Goal: Answer question/provide support: Answer question/provide support

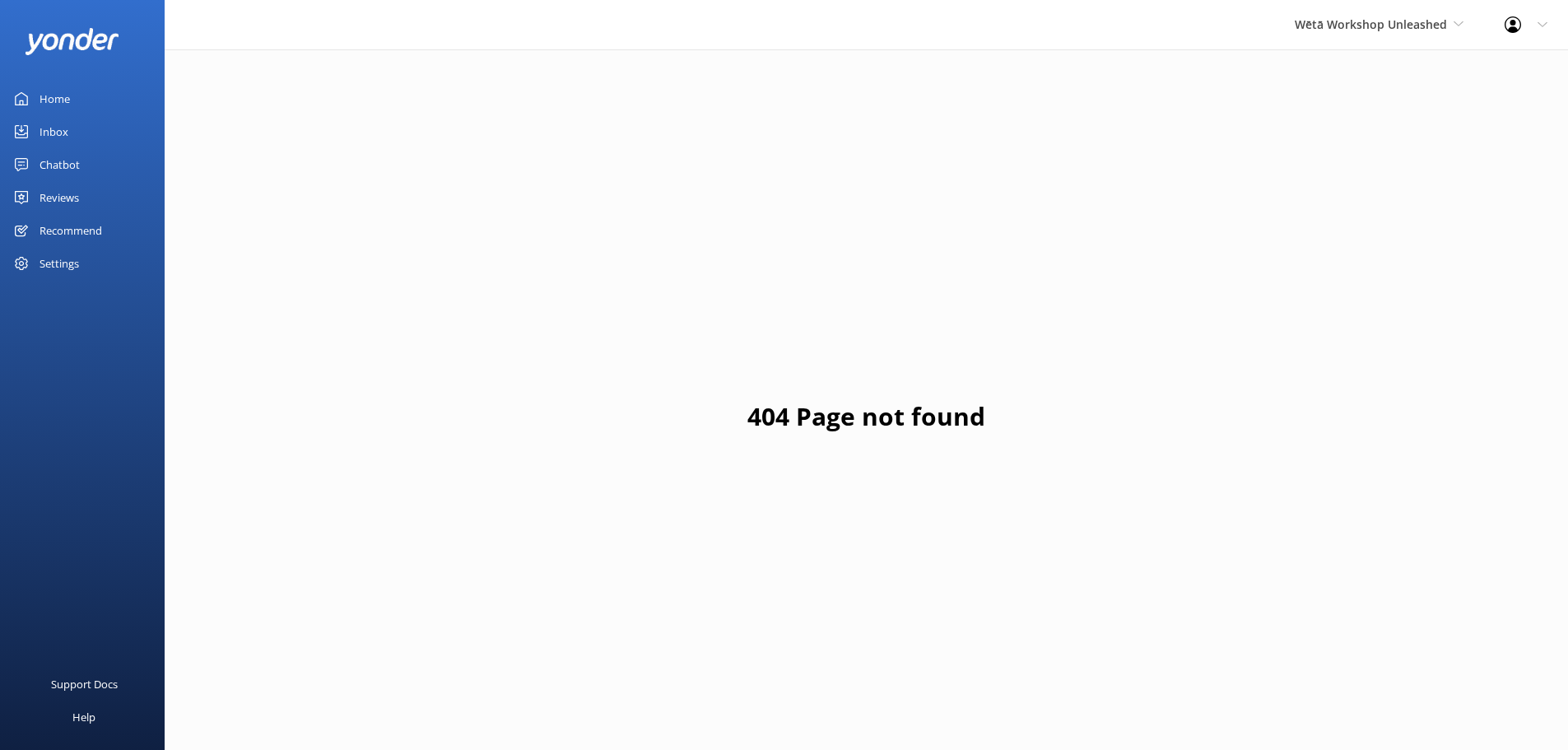
click at [111, 204] on link "Reviews" at bounding box center [82, 198] width 165 height 33
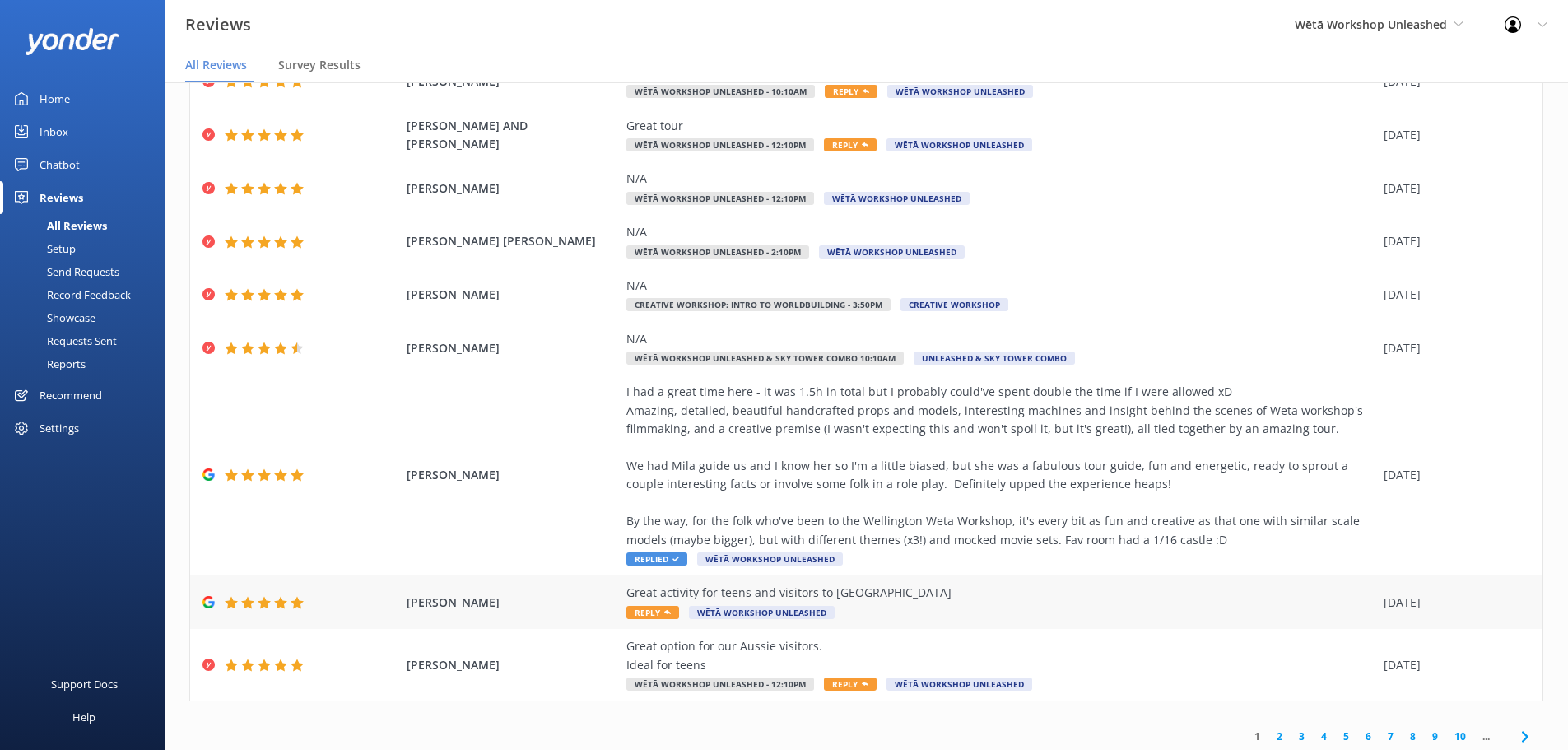
scroll to position [186, 0]
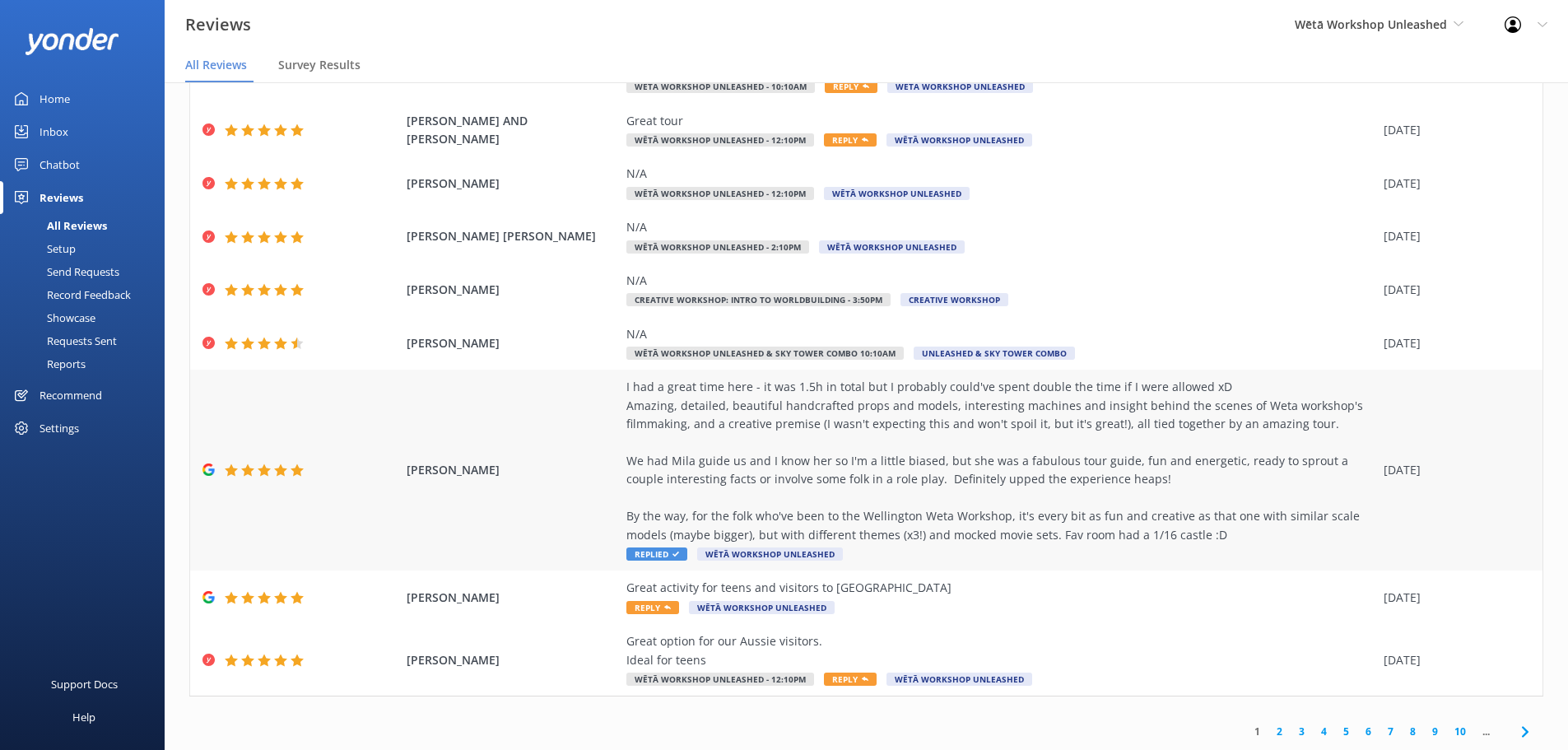
click at [783, 497] on div "I had a great time here - it was 1.5h in total but I probably could've spent do…" at bounding box center [1000, 461] width 749 height 166
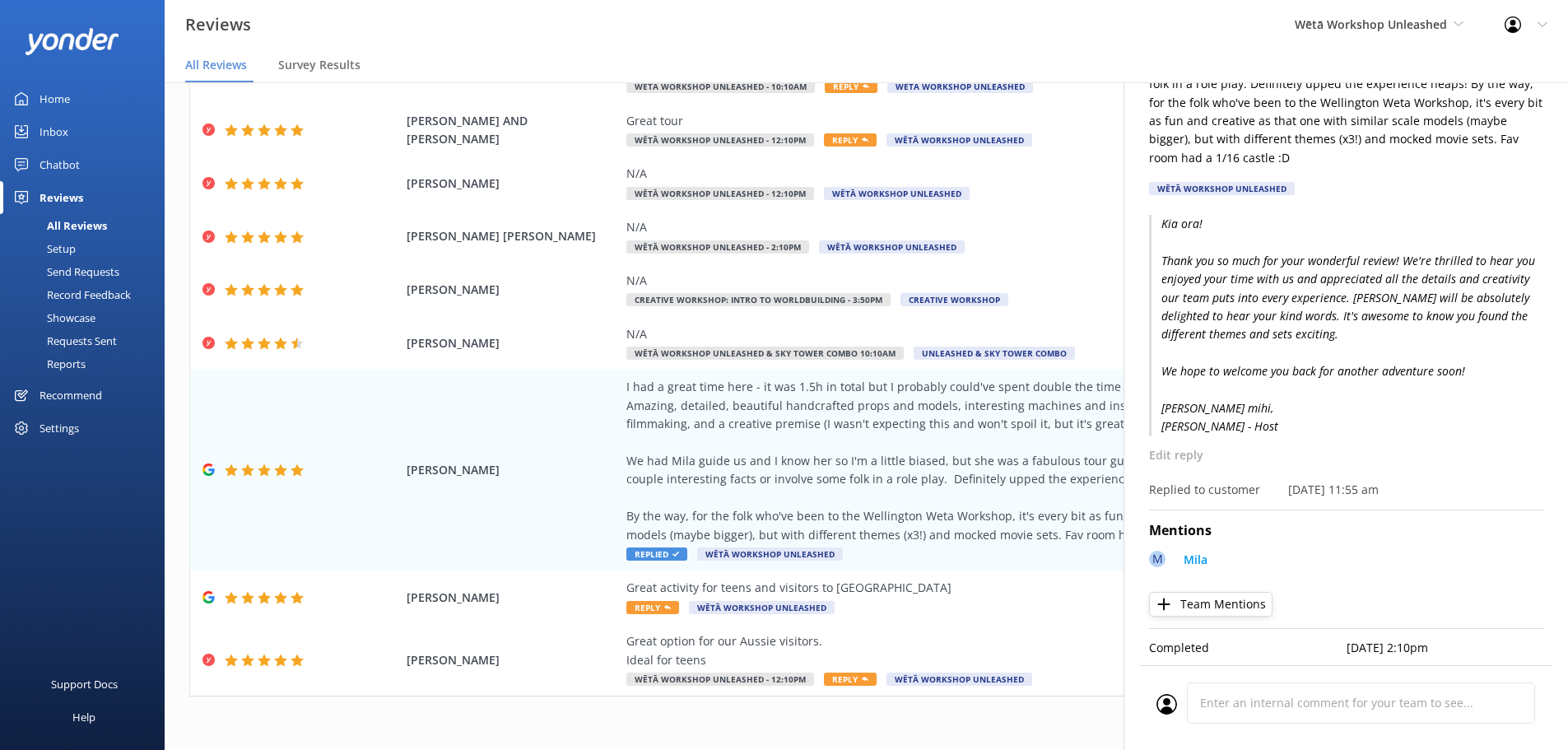
scroll to position [0, 0]
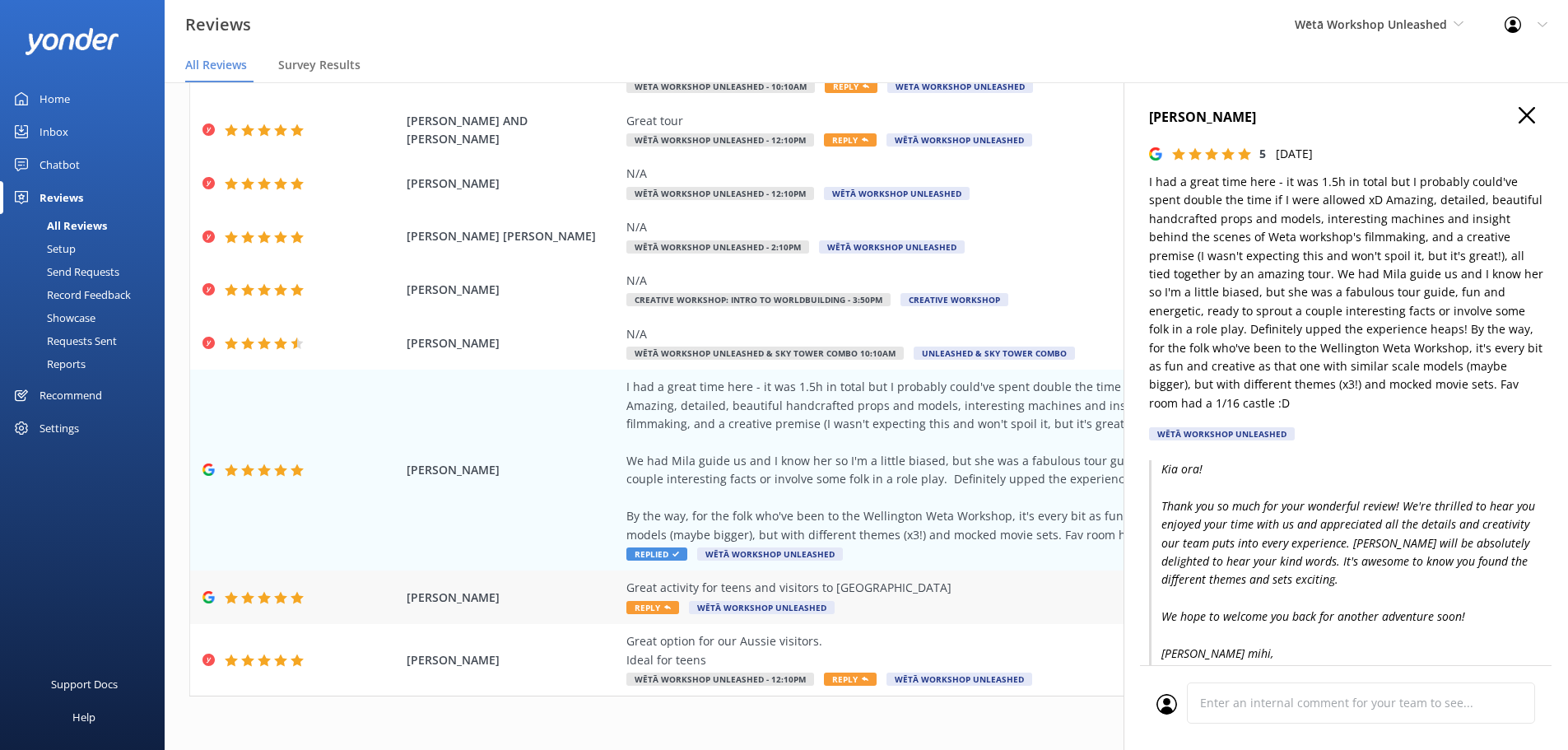
click at [858, 589] on div "Great activity for teens and visitors to [GEOGRAPHIC_DATA]" at bounding box center [1000, 588] width 749 height 18
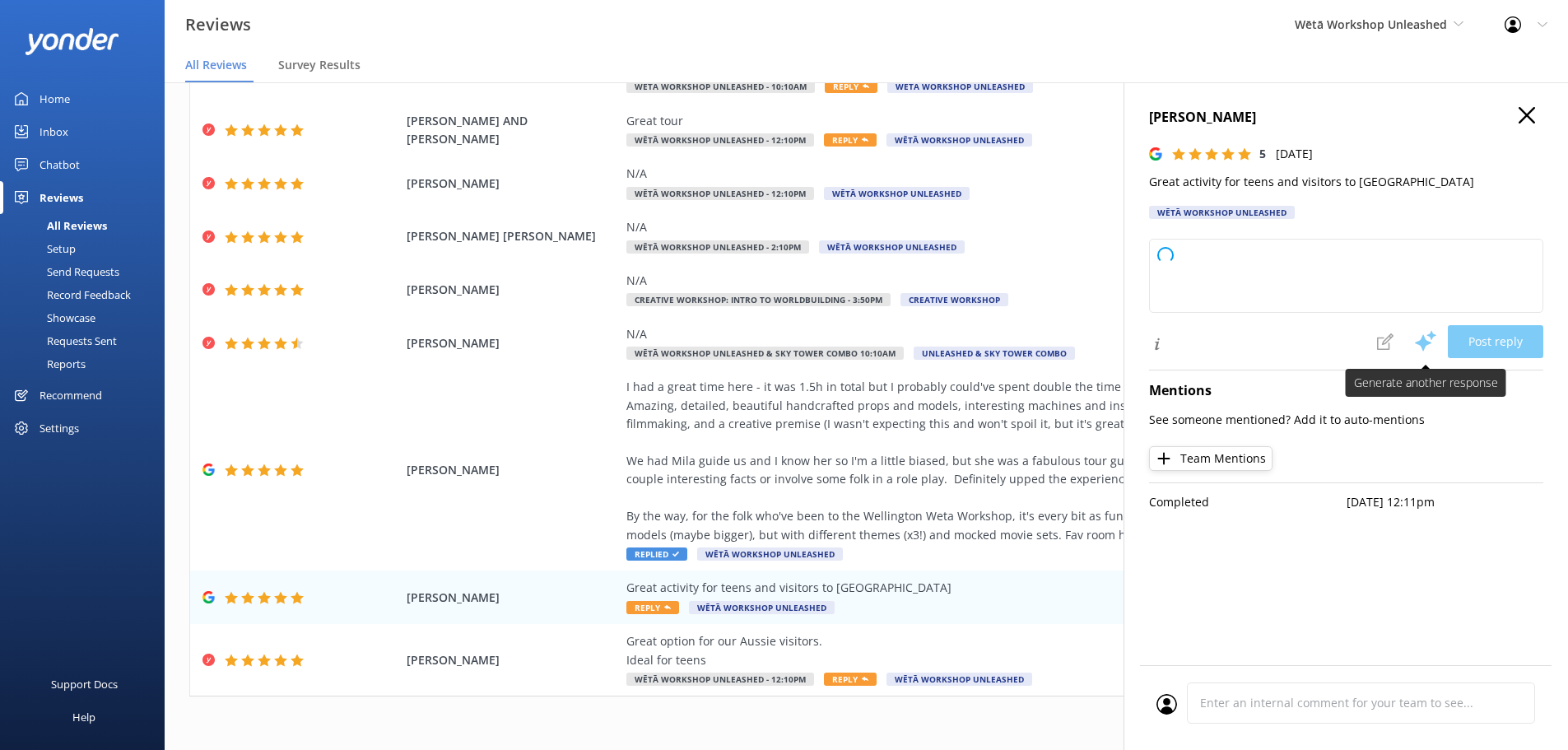
type textarea "Kia ora, Thank you so much for your wonderful feedback! We're delighted to hear…"
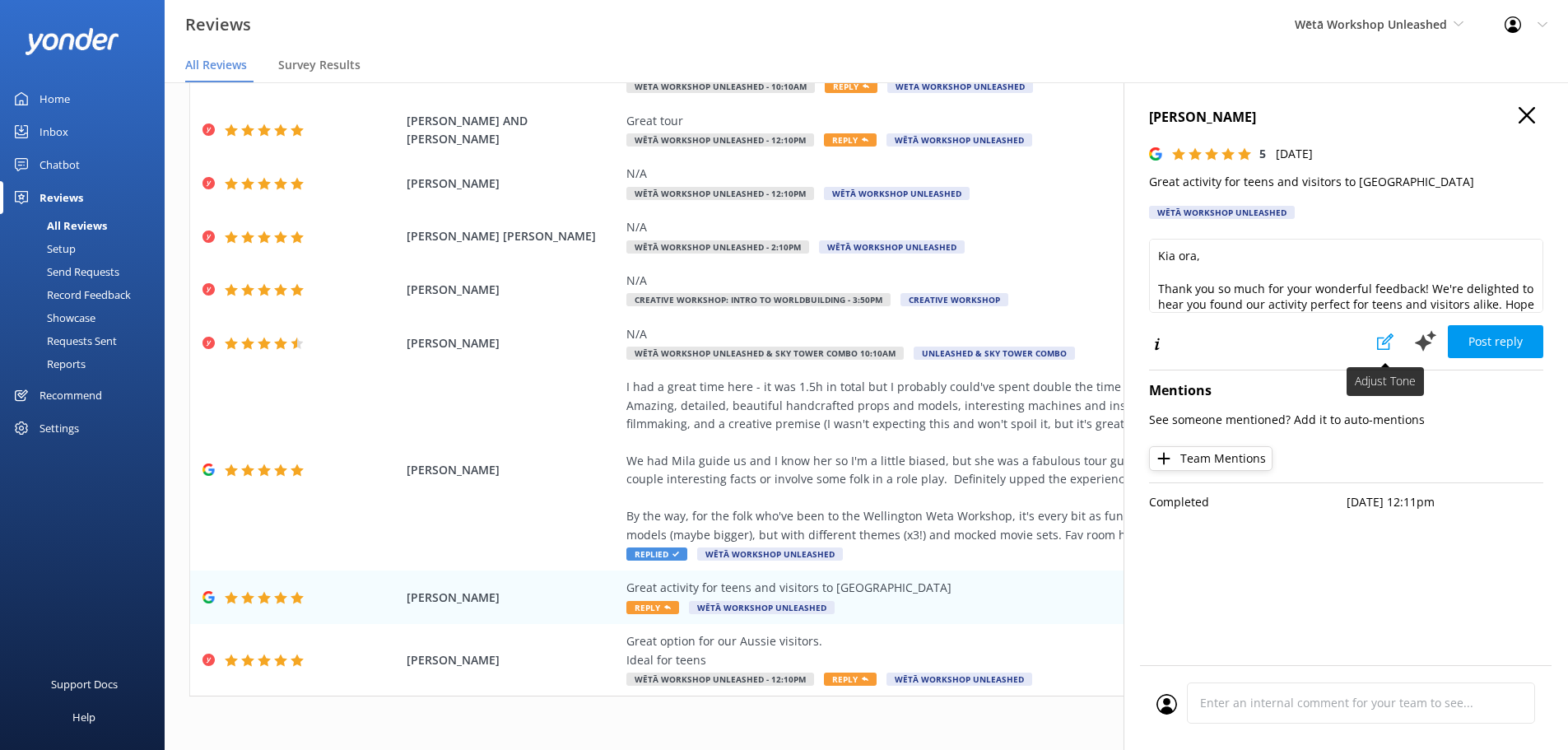
click at [1382, 341] on icon at bounding box center [1385, 342] width 17 height 17
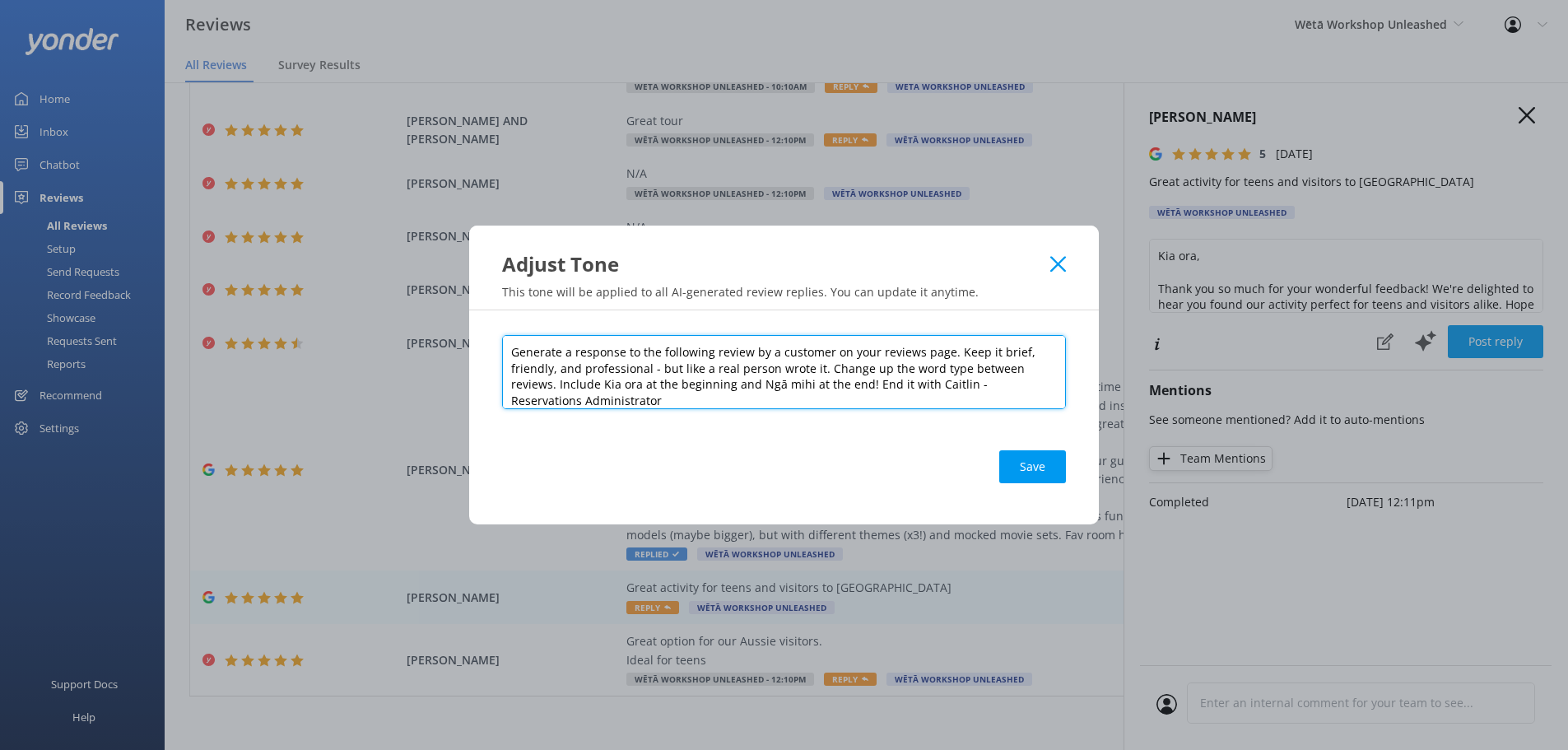
drag, startPoint x: 864, startPoint y: 387, endPoint x: 443, endPoint y: 330, distance: 424.8
click at [443, 330] on div "Adjust Tone This tone will be applied to all AI-generated review replies. You c…" at bounding box center [784, 375] width 1568 height 750
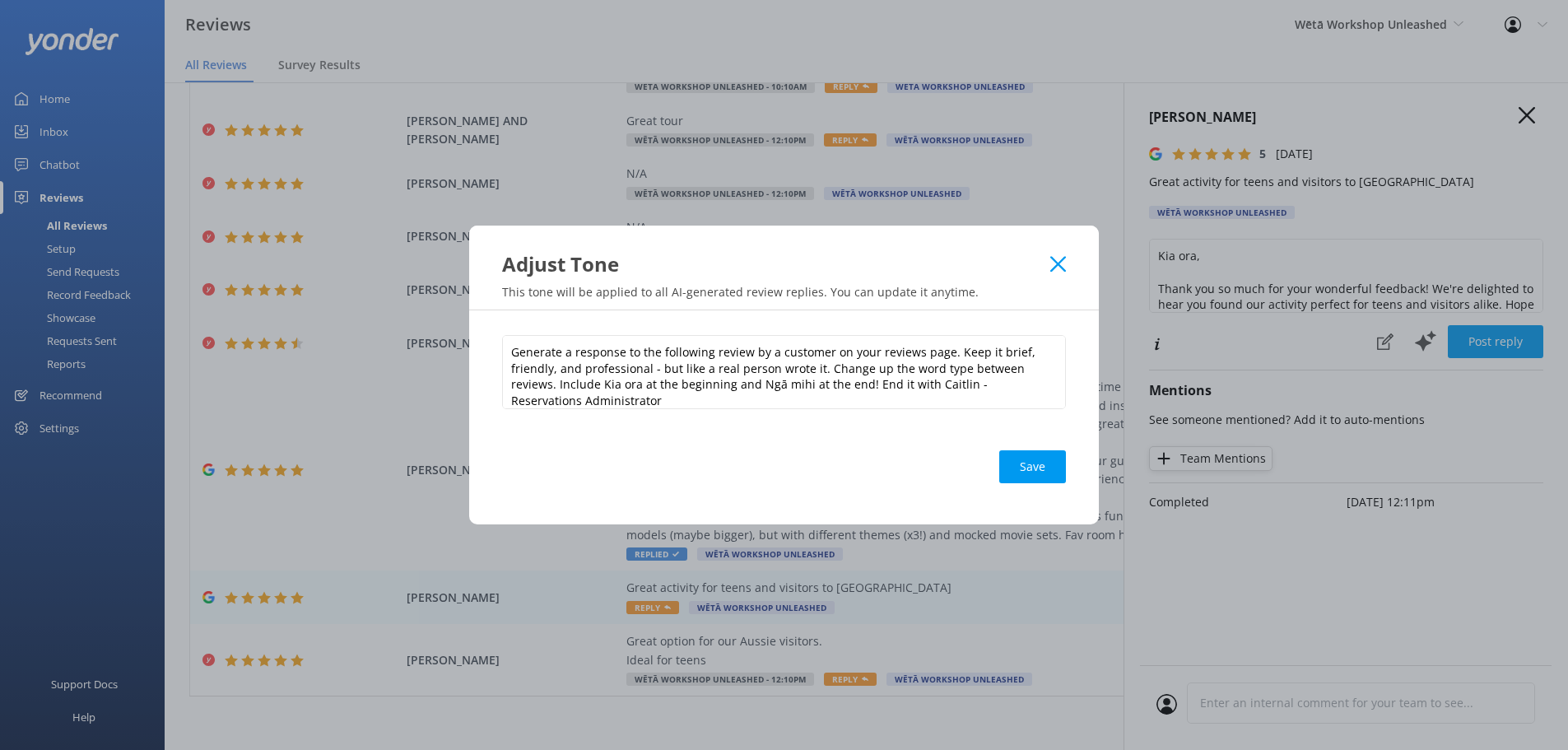
click at [1056, 261] on use at bounding box center [1058, 264] width 16 height 16
